Goal: Ask a question

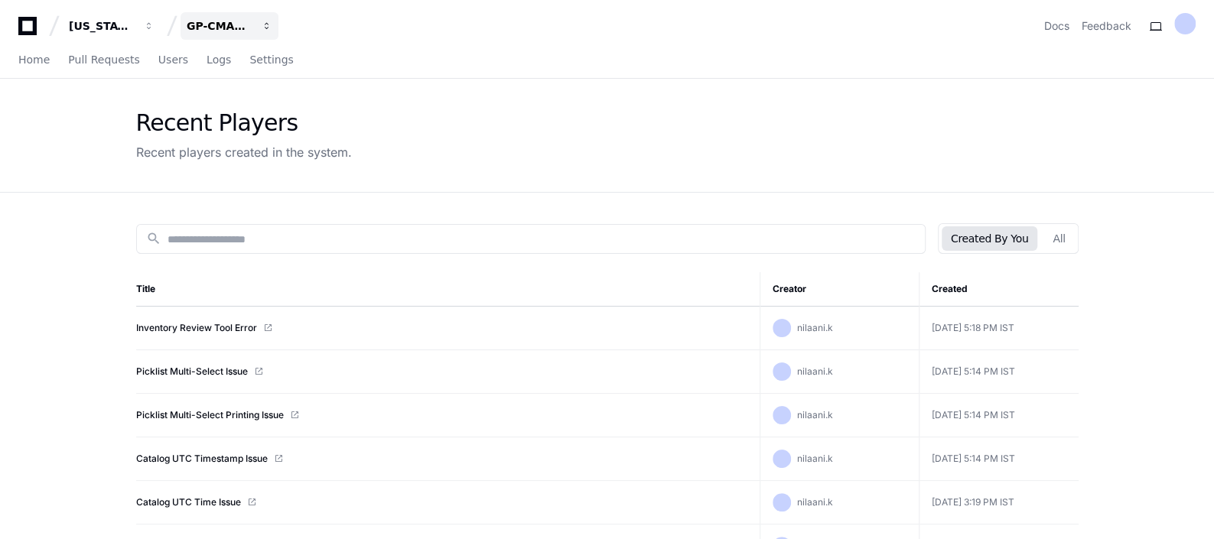
click at [255, 19] on button "GP-CMAG-AS8" at bounding box center [229, 26] width 98 height 28
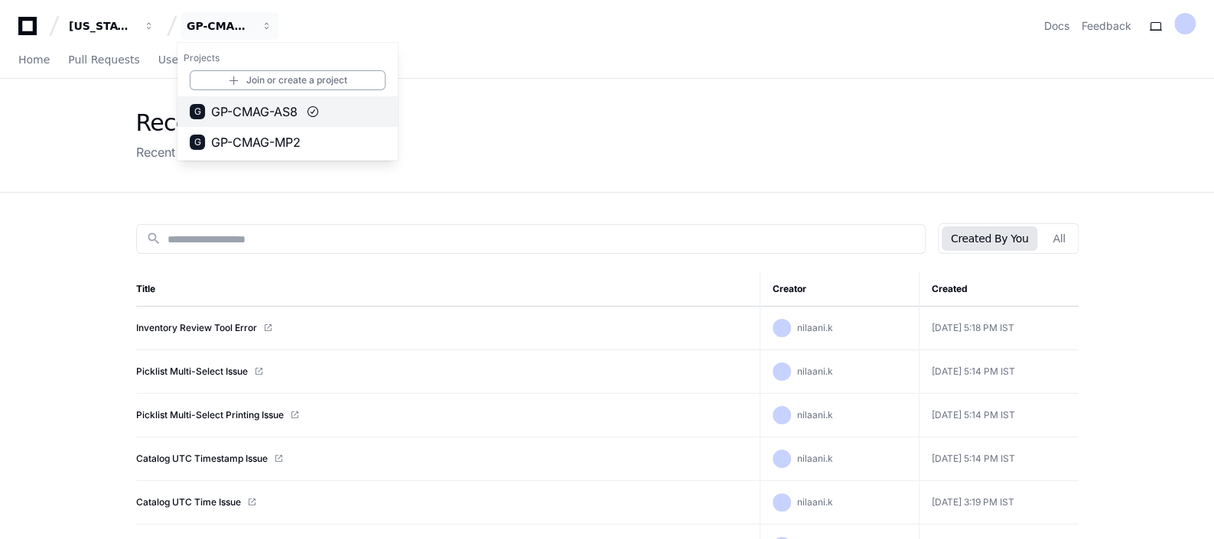
click at [265, 112] on span "GP-CMAG-AS8" at bounding box center [254, 111] width 86 height 18
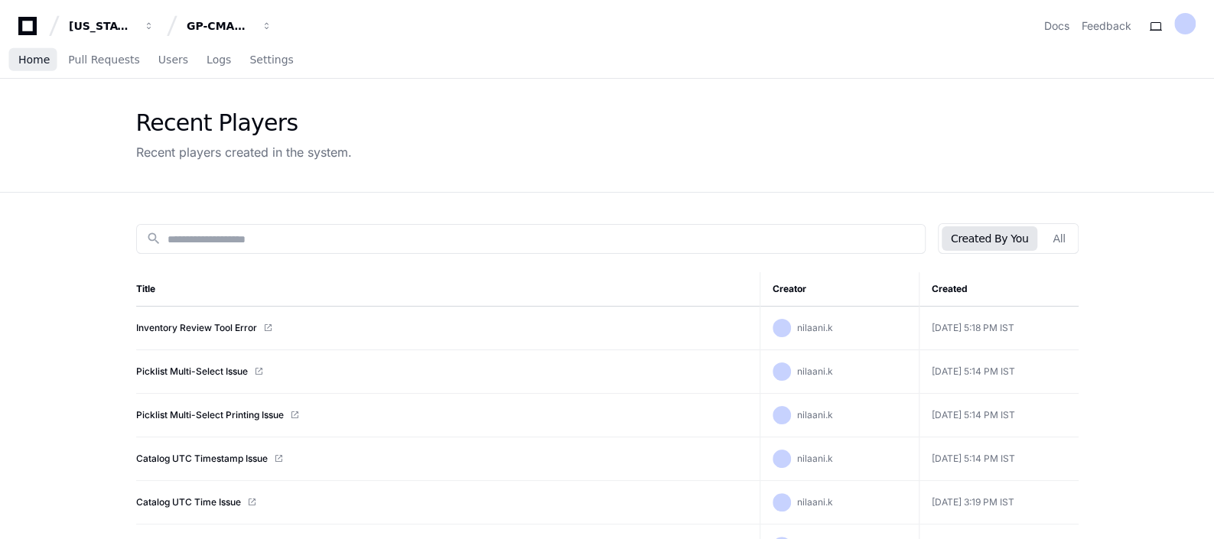
click at [29, 62] on span "Home" at bounding box center [33, 59] width 31 height 9
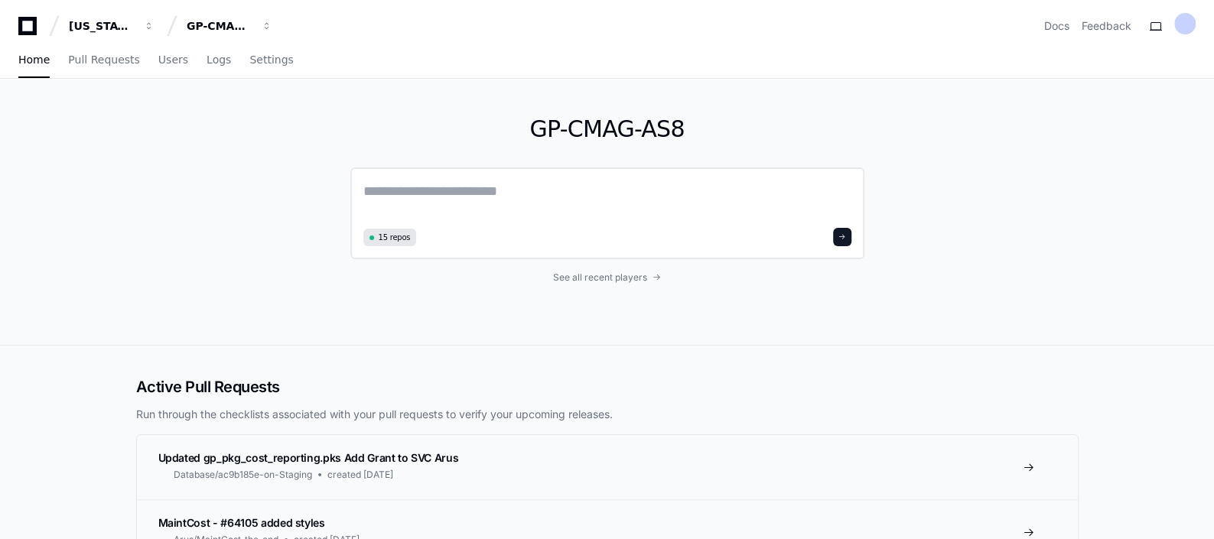
click at [520, 196] on textarea at bounding box center [607, 201] width 488 height 43
click at [414, 205] on textarea at bounding box center [607, 201] width 488 height 43
type textarea "**********"
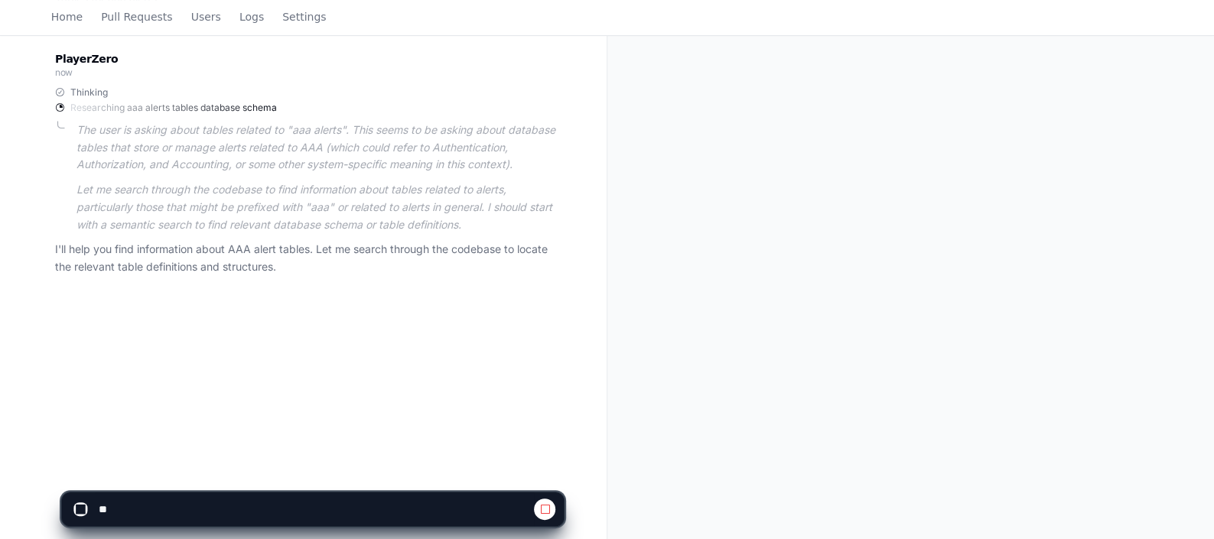
scroll to position [248, 0]
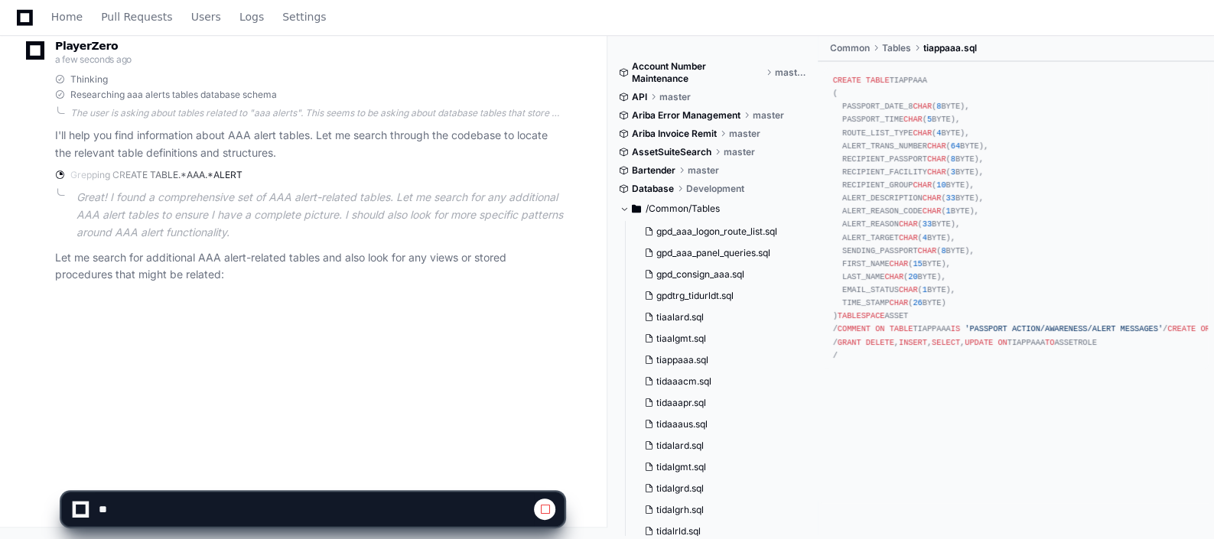
click at [554, 509] on button at bounding box center [544, 509] width 21 height 21
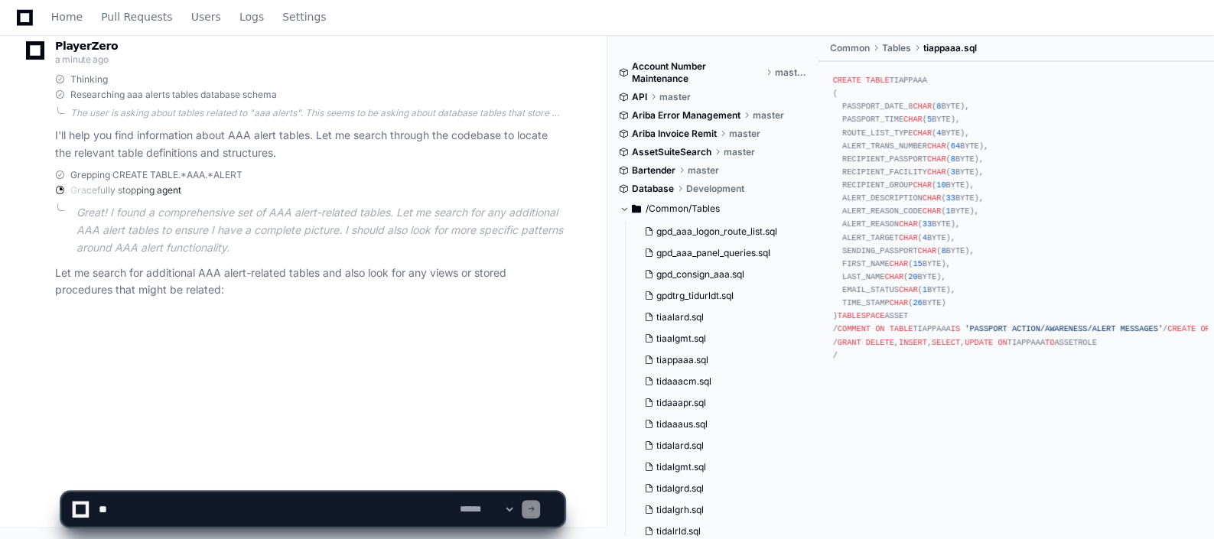
click at [540, 509] on div at bounding box center [531, 509] width 18 height 18
click at [371, 502] on textarea at bounding box center [276, 509] width 360 height 34
click at [317, 510] on textarea at bounding box center [276, 509] width 360 height 34
type textarea "**********"
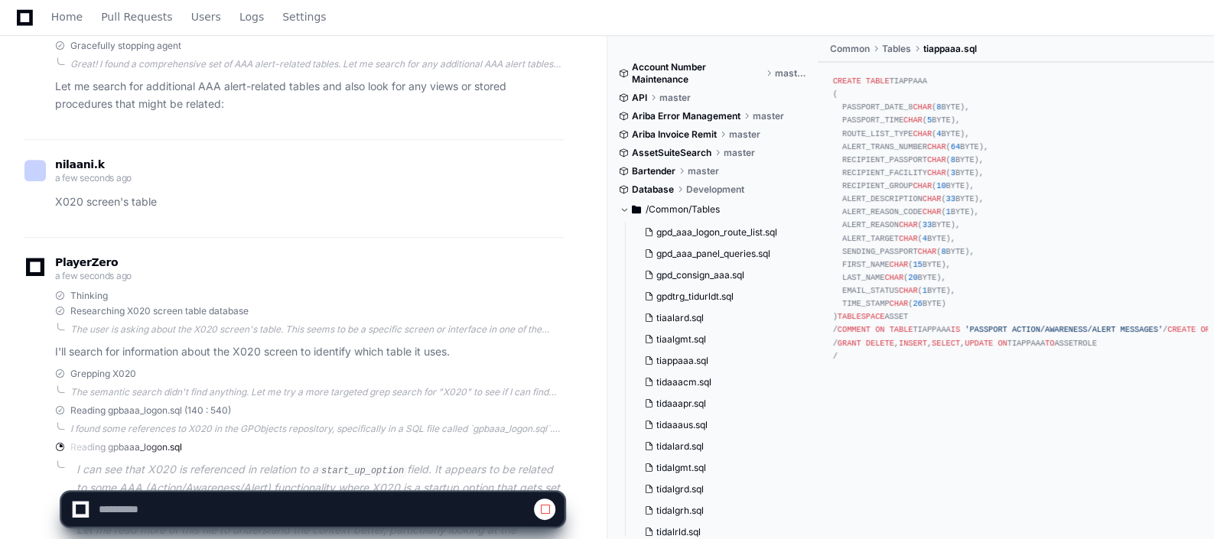
scroll to position [529, 0]
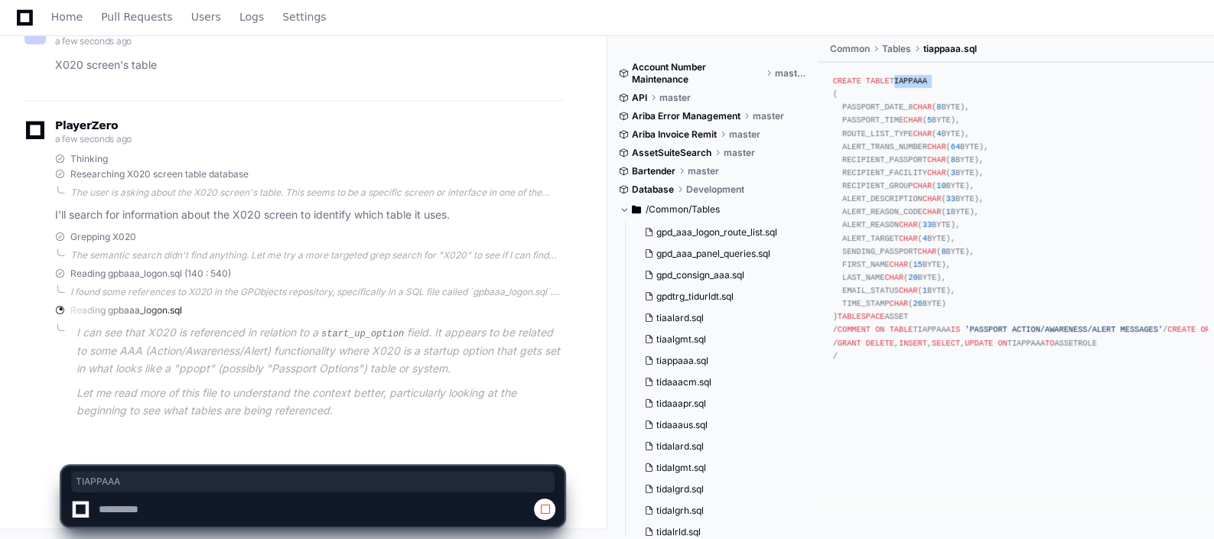
drag, startPoint x: 889, startPoint y: 79, endPoint x: 938, endPoint y: 76, distance: 49.0
click at [938, 76] on div "CREATE TABLE TIAPPAAA ( PASSPORT_DATE_8 CHAR ( 8 BYTE), PASSPORT_TIME CHAR ( 5 …" at bounding box center [1016, 219] width 366 height 288
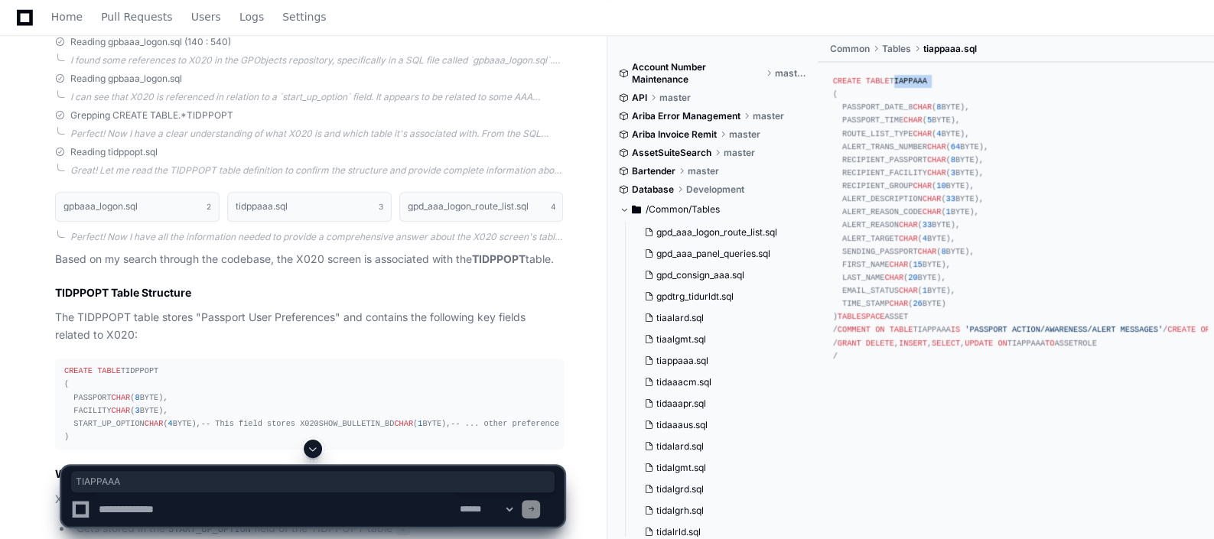
scroll to position [1155, 0]
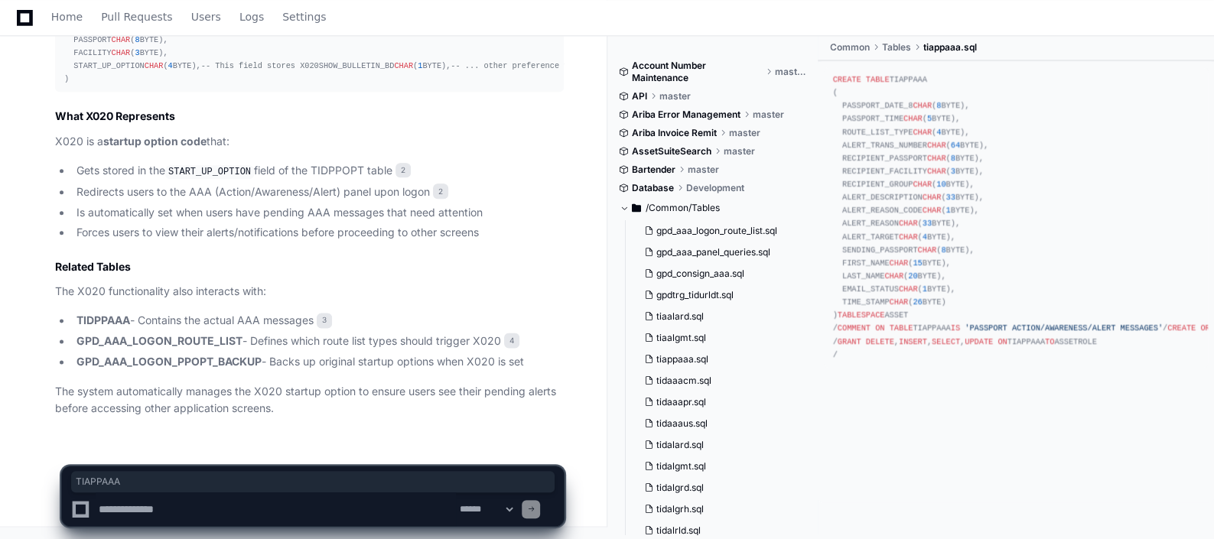
click at [135, 505] on textarea at bounding box center [276, 509] width 360 height 34
paste textarea "**********"
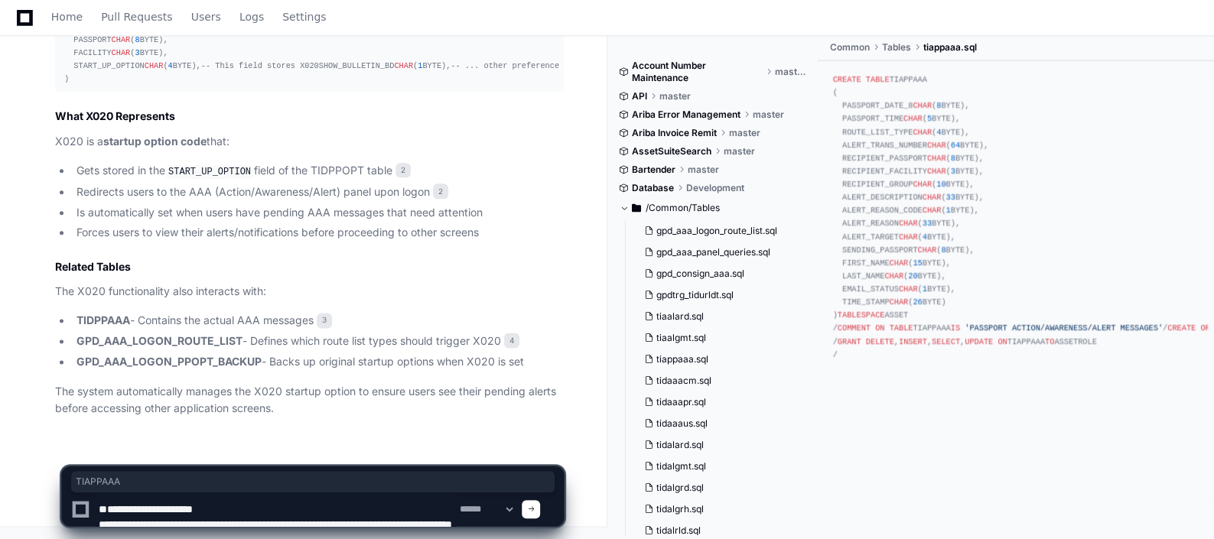
scroll to position [5, 0]
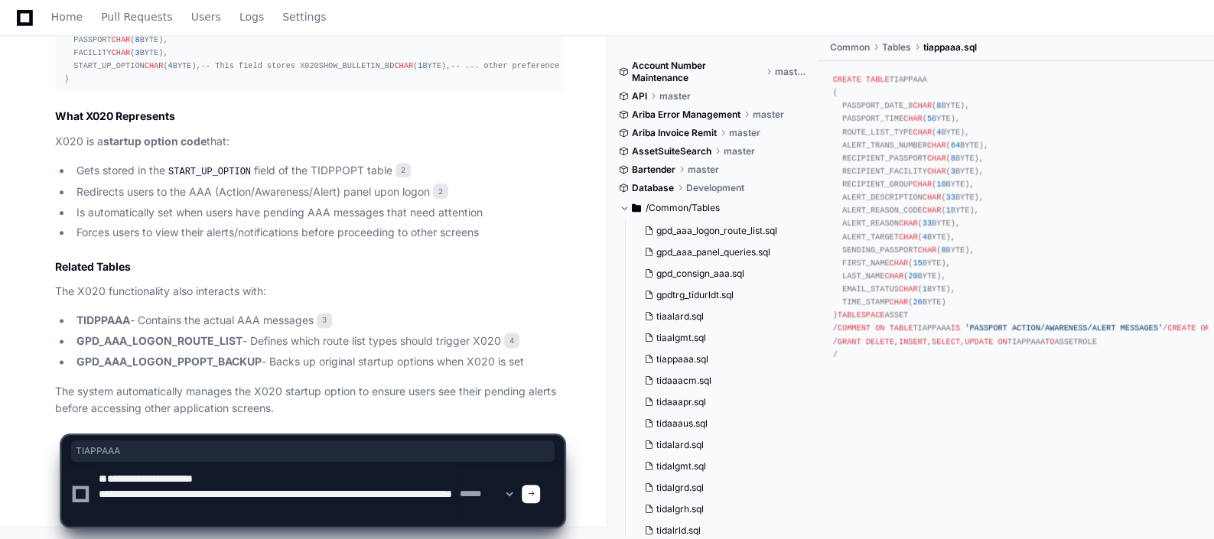
click at [333, 512] on textarea at bounding box center [276, 494] width 360 height 64
click at [414, 514] on textarea at bounding box center [276, 494] width 360 height 64
drag, startPoint x: 388, startPoint y: 516, endPoint x: 57, endPoint y: 467, distance: 334.0
click at [57, 467] on div "**********" at bounding box center [312, 474] width 589 height 130
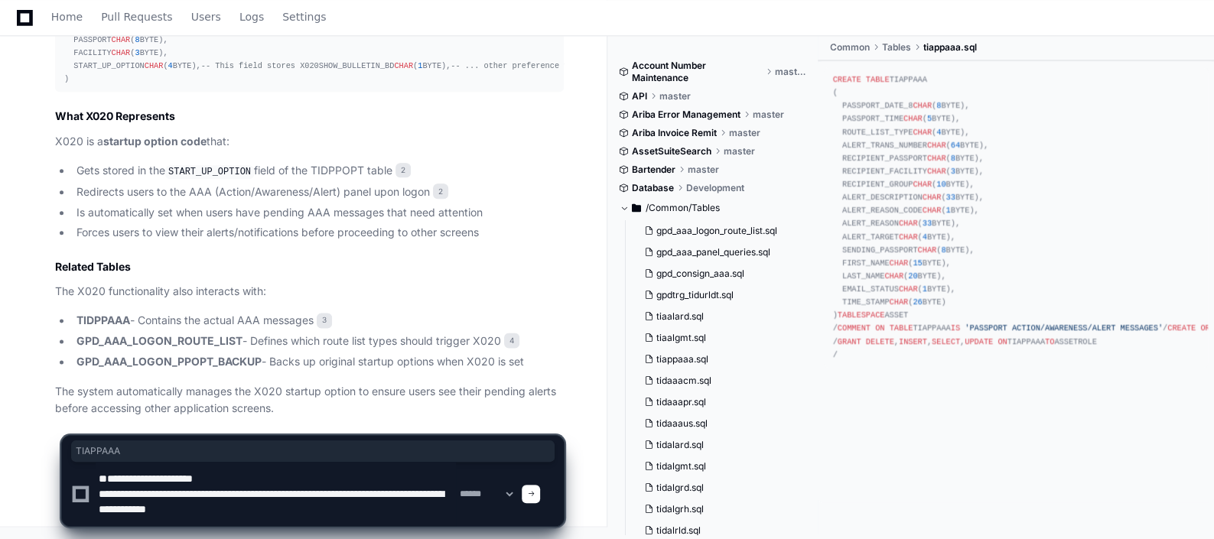
paste textarea
click at [176, 515] on textarea at bounding box center [276, 494] width 360 height 64
click at [254, 509] on textarea at bounding box center [276, 494] width 360 height 64
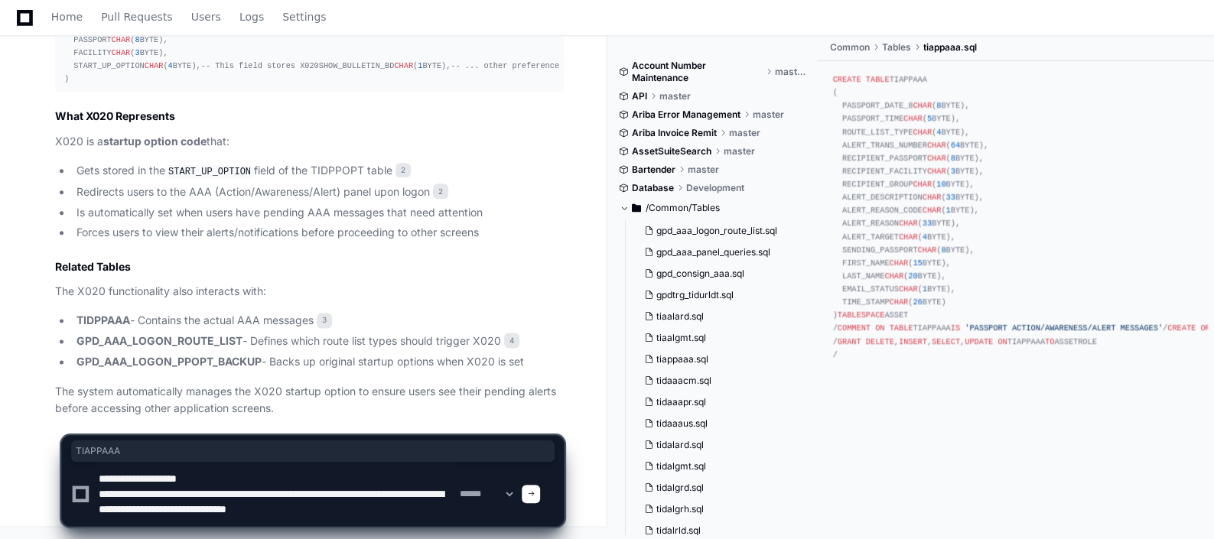
click at [290, 512] on textarea at bounding box center [276, 494] width 360 height 64
type textarea "**********"
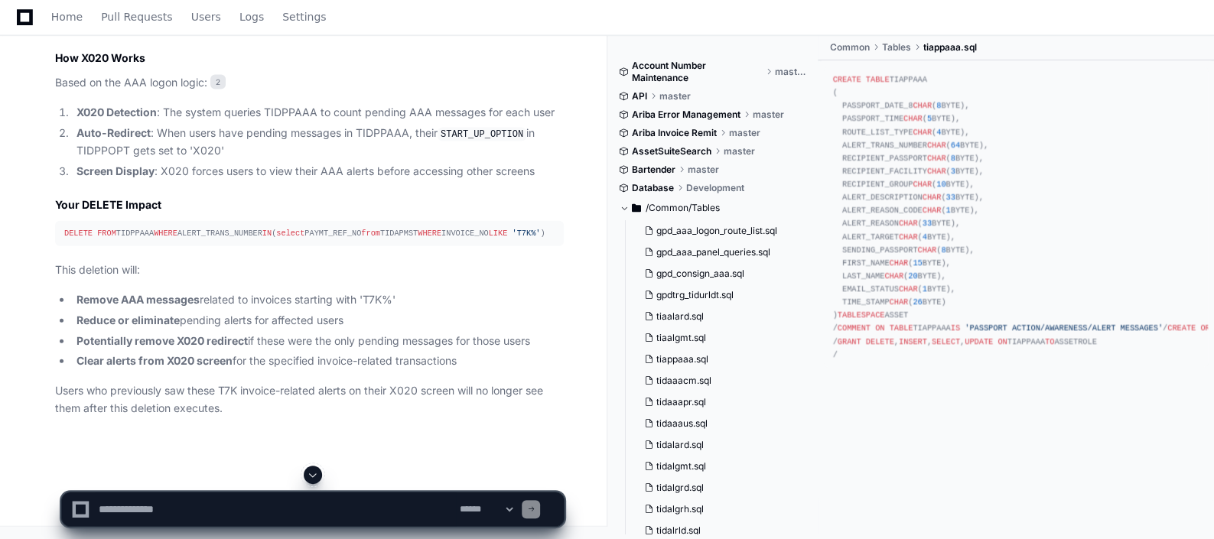
scroll to position [2258, 0]
